Goal: Check status: Check status

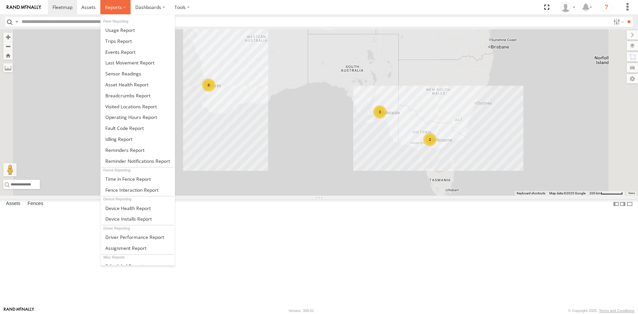
click at [126, 9] on label at bounding box center [115, 7] width 30 height 14
click at [120, 53] on span at bounding box center [120, 52] width 30 height 6
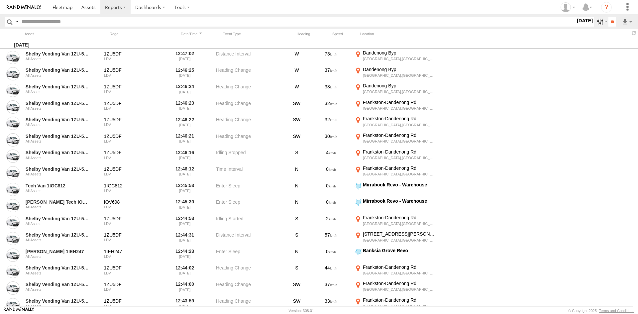
click at [597, 22] on label at bounding box center [601, 22] width 14 height 10
click at [20, 2] on link at bounding box center [24, 7] width 48 height 14
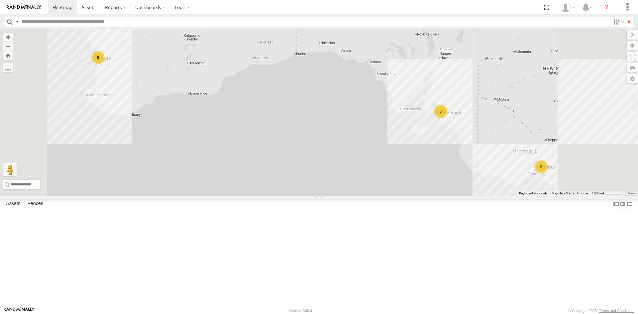
click at [105, 64] on div "8" at bounding box center [97, 57] width 13 height 13
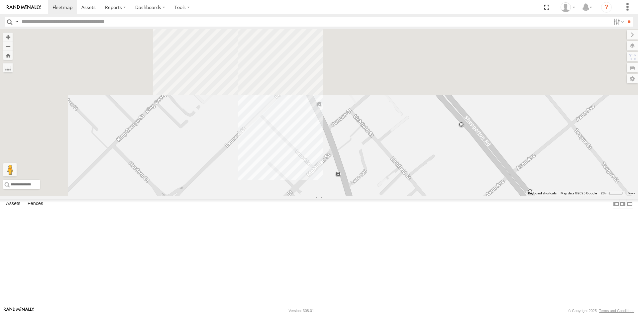
drag, startPoint x: 327, startPoint y: 130, endPoint x: 398, endPoint y: 330, distance: 211.5
click at [398, 314] on html at bounding box center [319, 157] width 638 height 314
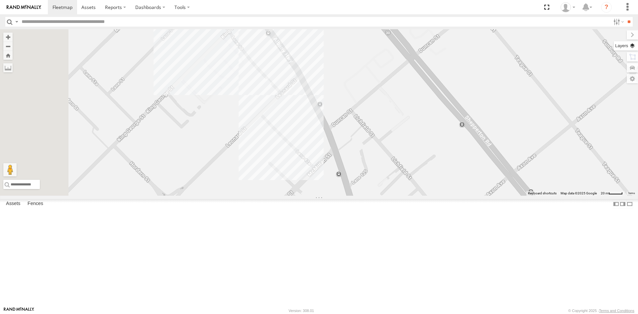
click at [631, 43] on label at bounding box center [626, 45] width 24 height 9
click at [0, 0] on label at bounding box center [0, 0] width 0 height 0
click at [0, 0] on span "Satellite" at bounding box center [0, 0] width 0 height 0
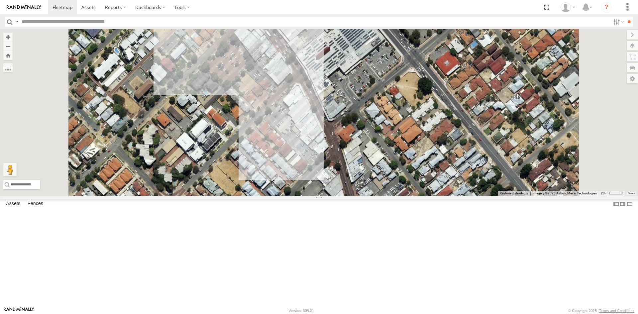
click at [0, 0] on span "Roadmap" at bounding box center [0, 0] width 0 height 0
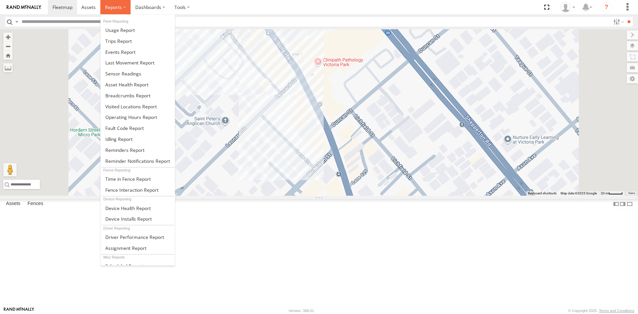
click at [123, 5] on label at bounding box center [115, 7] width 30 height 14
click at [123, 52] on span at bounding box center [120, 52] width 30 height 6
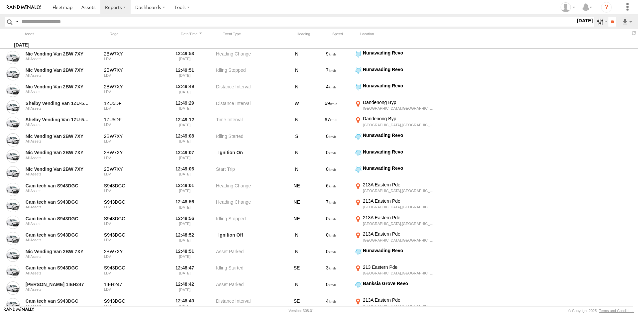
click at [597, 21] on label at bounding box center [601, 22] width 14 height 10
click at [16, 21] on label at bounding box center [16, 22] width 5 height 10
click at [576, 27] on div "Revo Fitness All Assets" at bounding box center [576, 22] width 0 height 10
click at [77, 21] on input "text" at bounding box center [297, 22] width 557 height 10
click at [26, 7] on img at bounding box center [24, 7] width 35 height 5
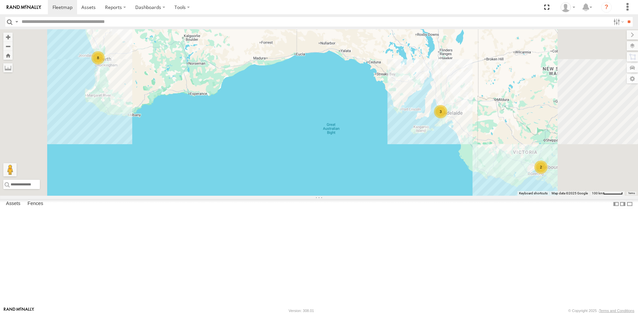
click at [0, 0] on div "All Assets" at bounding box center [0, 0] width 0 height 0
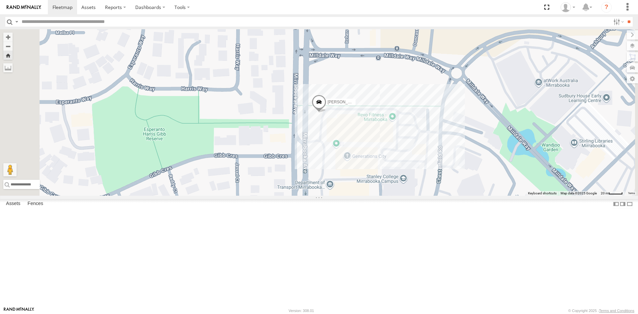
click at [0, 0] on link at bounding box center [0, 0] width 0 height 0
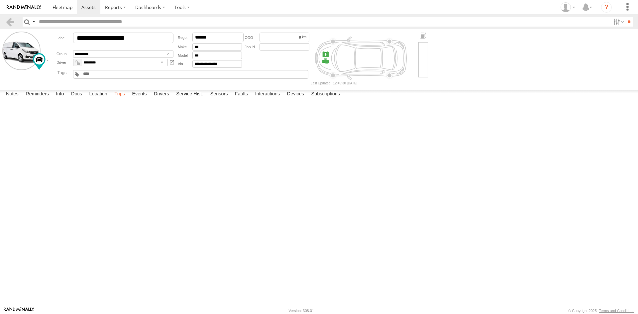
click at [122, 99] on label "Trips" at bounding box center [119, 94] width 17 height 9
click at [0, 0] on link at bounding box center [0, 0] width 0 height 0
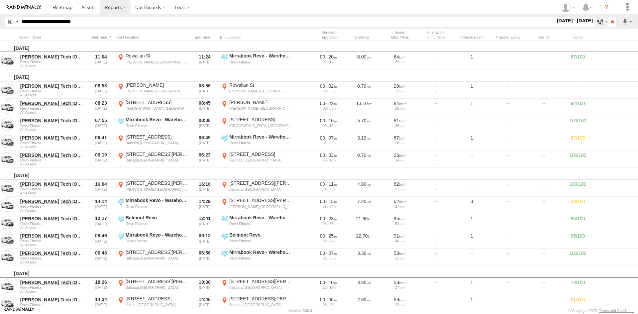
click at [596, 23] on label at bounding box center [601, 22] width 14 height 10
click at [0, 0] on label at bounding box center [0, 0] width 0 height 0
click at [613, 25] on input "**" at bounding box center [613, 22] width 8 height 10
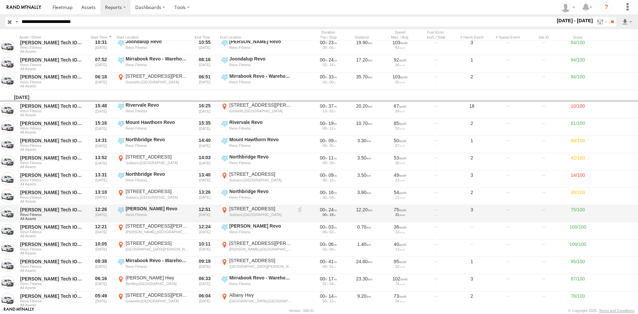
scroll to position [1928, 0]
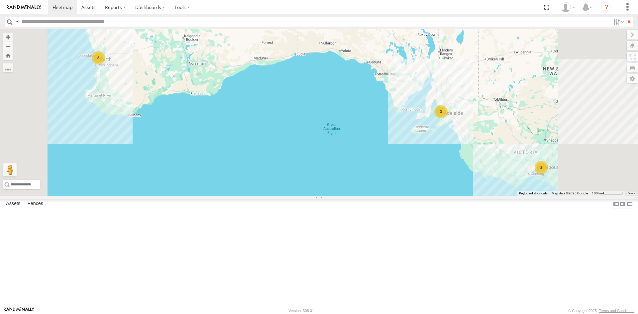
click at [0, 0] on link at bounding box center [0, 0] width 0 height 0
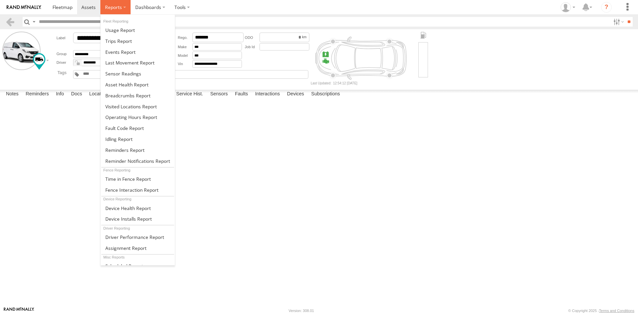
click at [116, 10] on span at bounding box center [113, 7] width 17 height 6
click at [119, 55] on span at bounding box center [120, 52] width 30 height 6
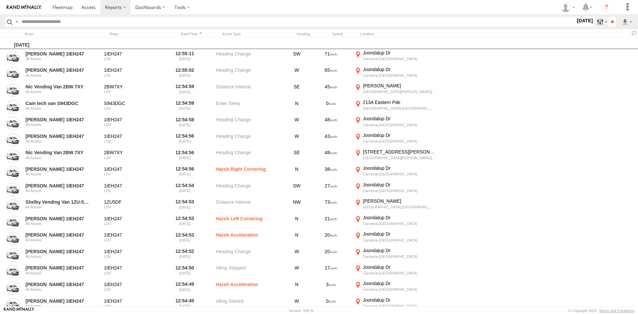
click at [597, 26] on label at bounding box center [601, 22] width 14 height 10
click at [0, 0] on span "[PERSON_NAME] Revo" at bounding box center [0, 0] width 0 height 0
click at [0, 0] on label at bounding box center [0, 0] width 0 height 0
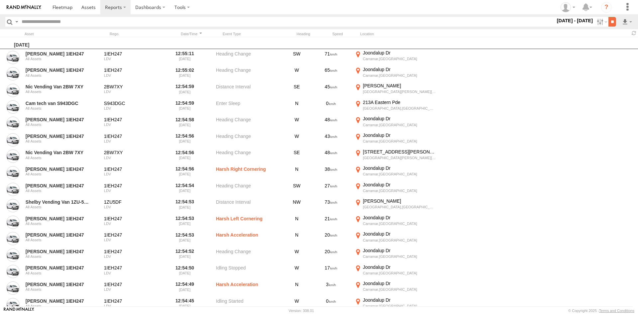
click at [611, 21] on input "**" at bounding box center [613, 22] width 8 height 10
